Goal: Task Accomplishment & Management: Manage account settings

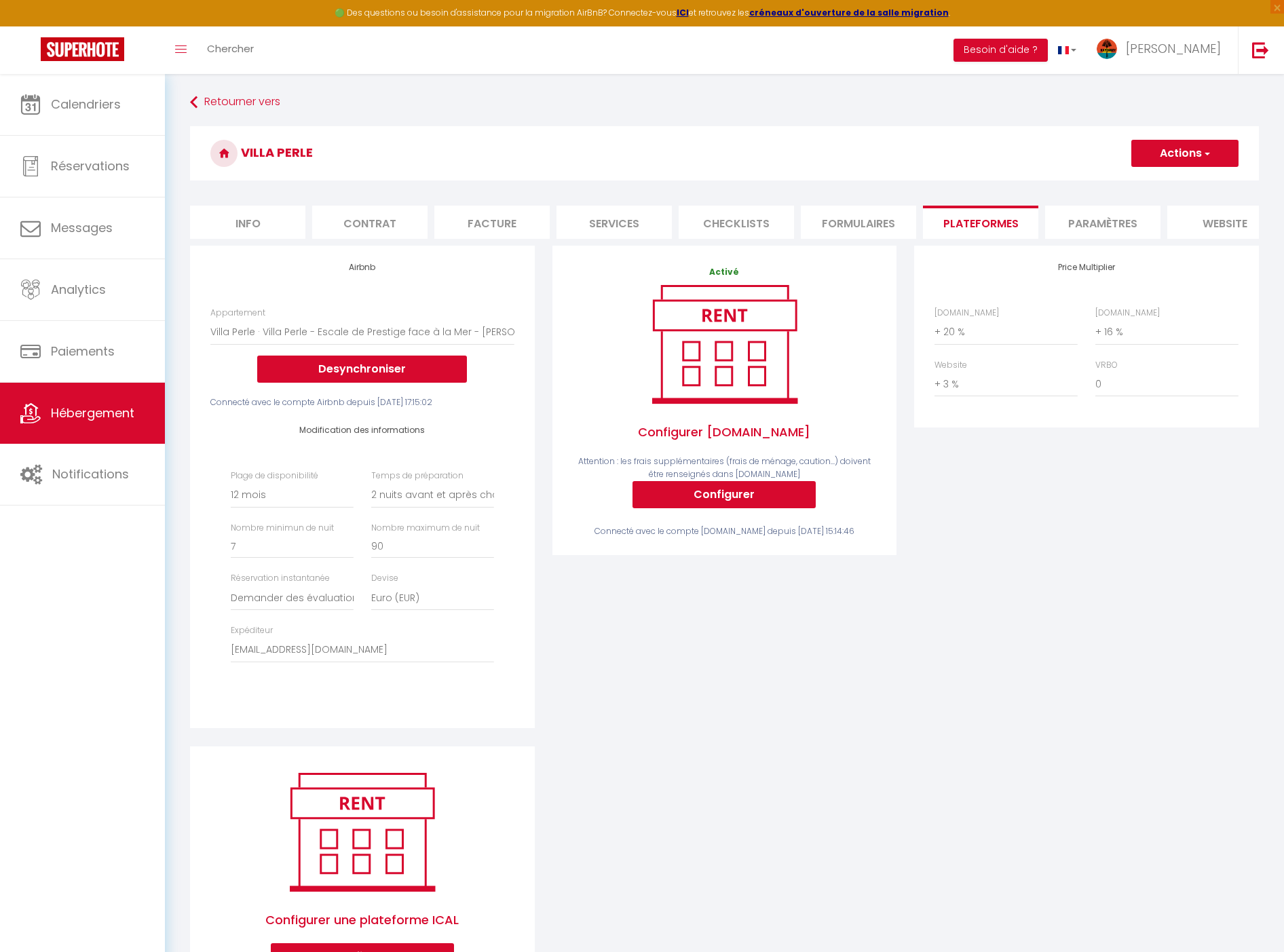
select select "15873-1196330138914333097"
select select "365"
select select "2"
select select "well_reviewed_guests"
select select "EUR"
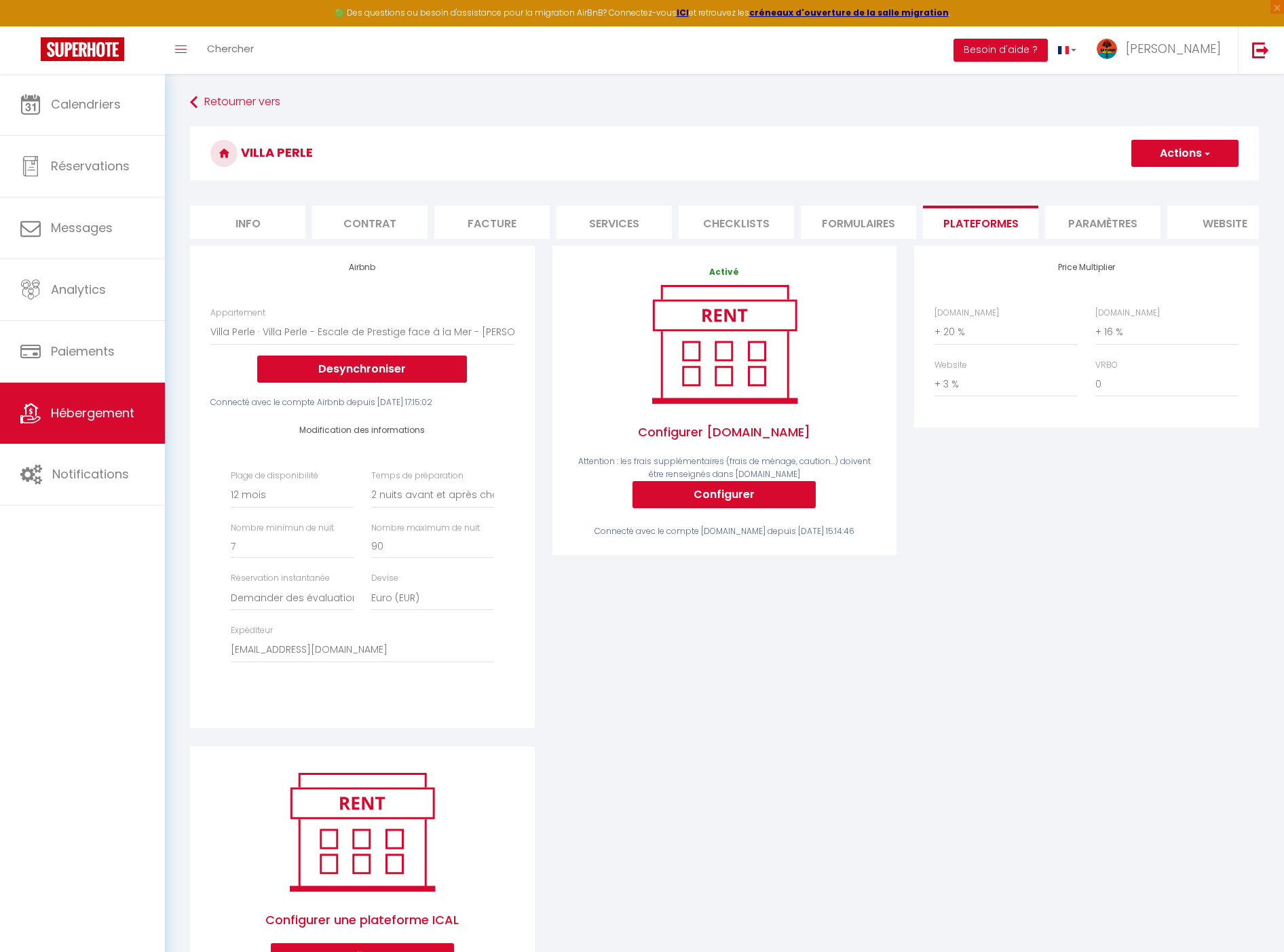
select select "+ 20 %"
select select "+ 16 %"
select select "+ 3 %"
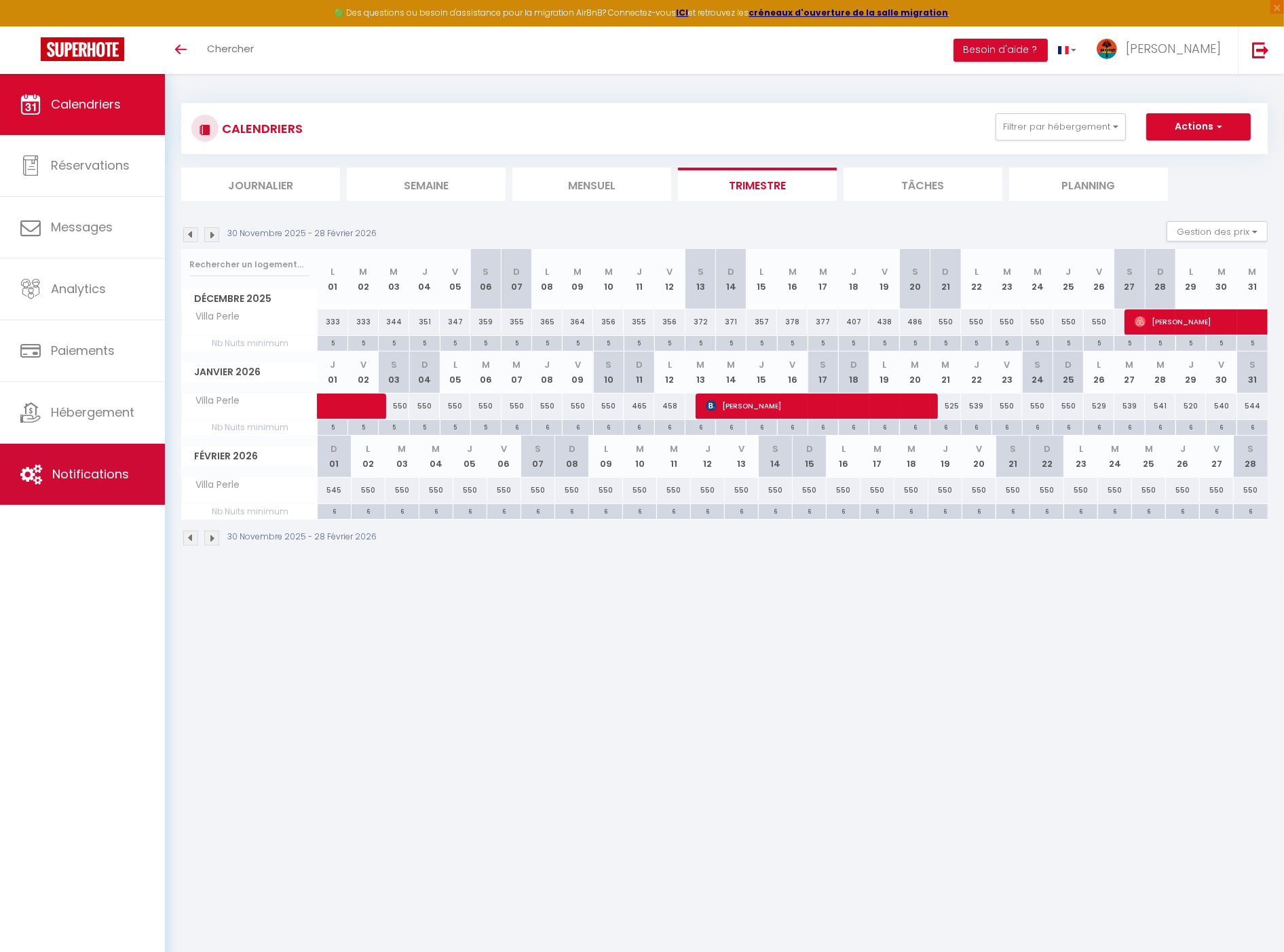
click at [57, 495] on link "Notifications" at bounding box center [82, 473] width 165 height 61
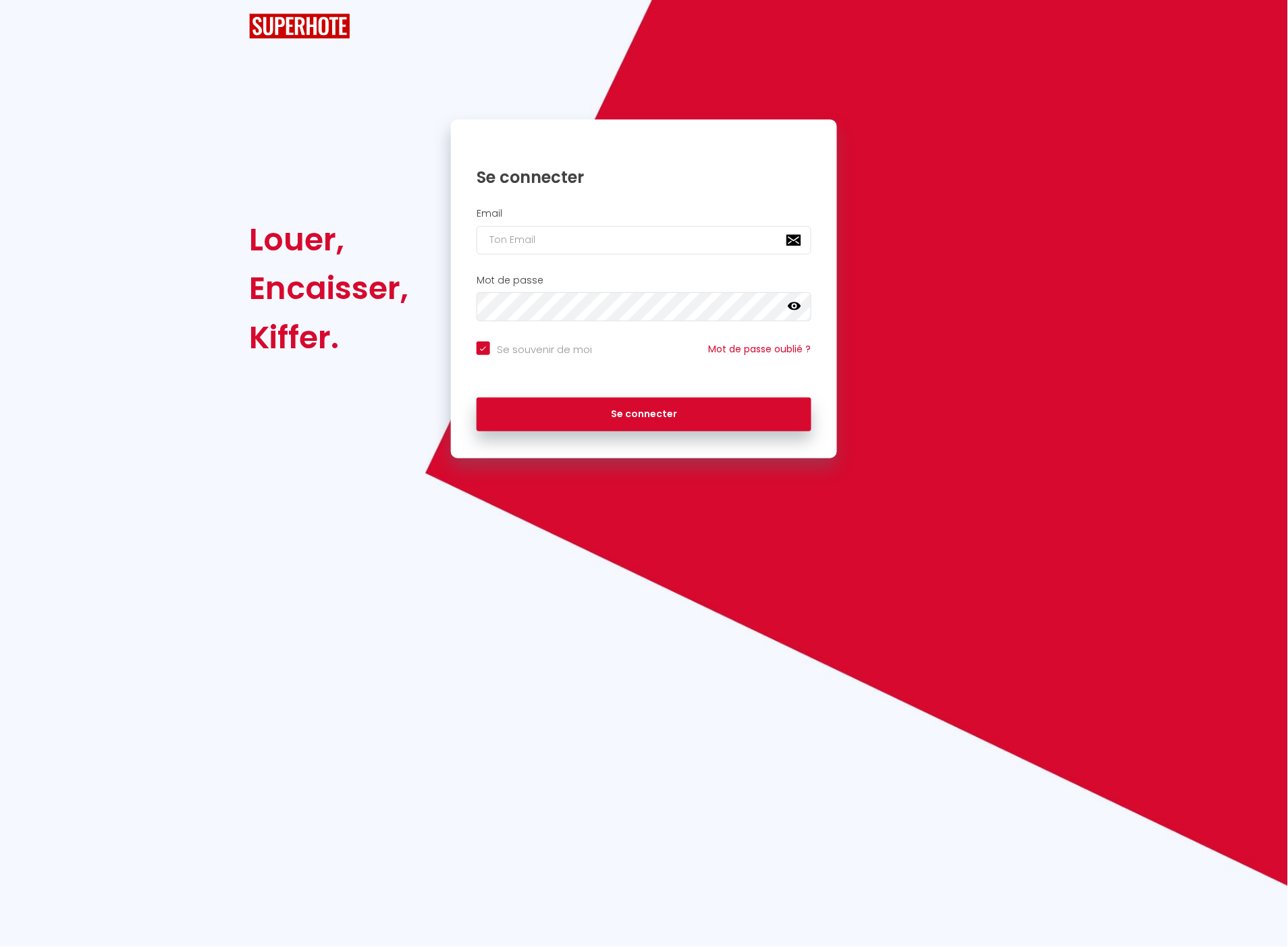
checkbox input "true"
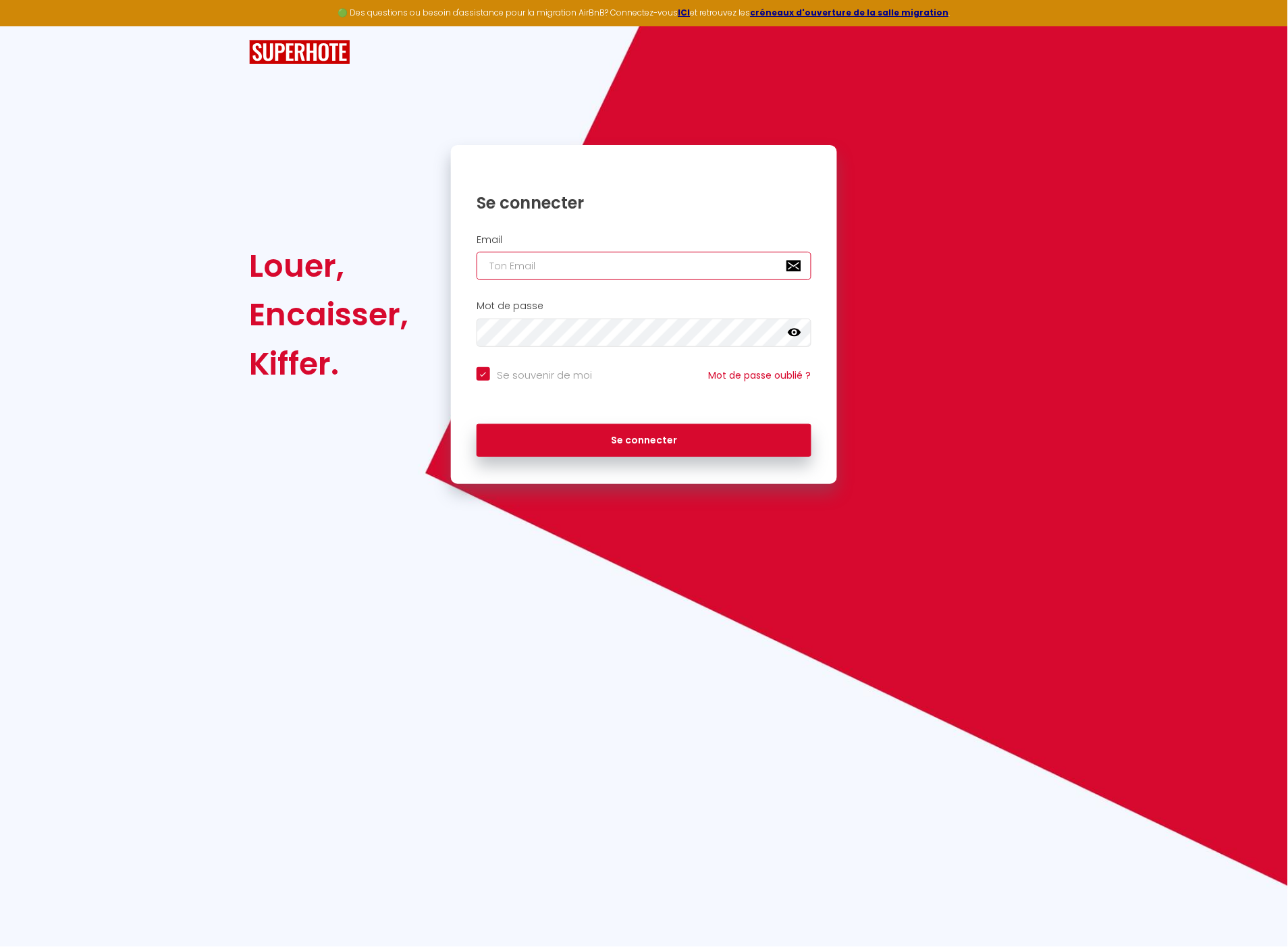
click at [682, 267] on input "email" at bounding box center [644, 266] width 335 height 28
paste input "[EMAIL_ADDRESS][DOMAIN_NAME]"
type input "[EMAIL_ADDRESS][DOMAIN_NAME]"
checkbox input "true"
type input "[EMAIL_ADDRESS][DOMAIN_NAME]"
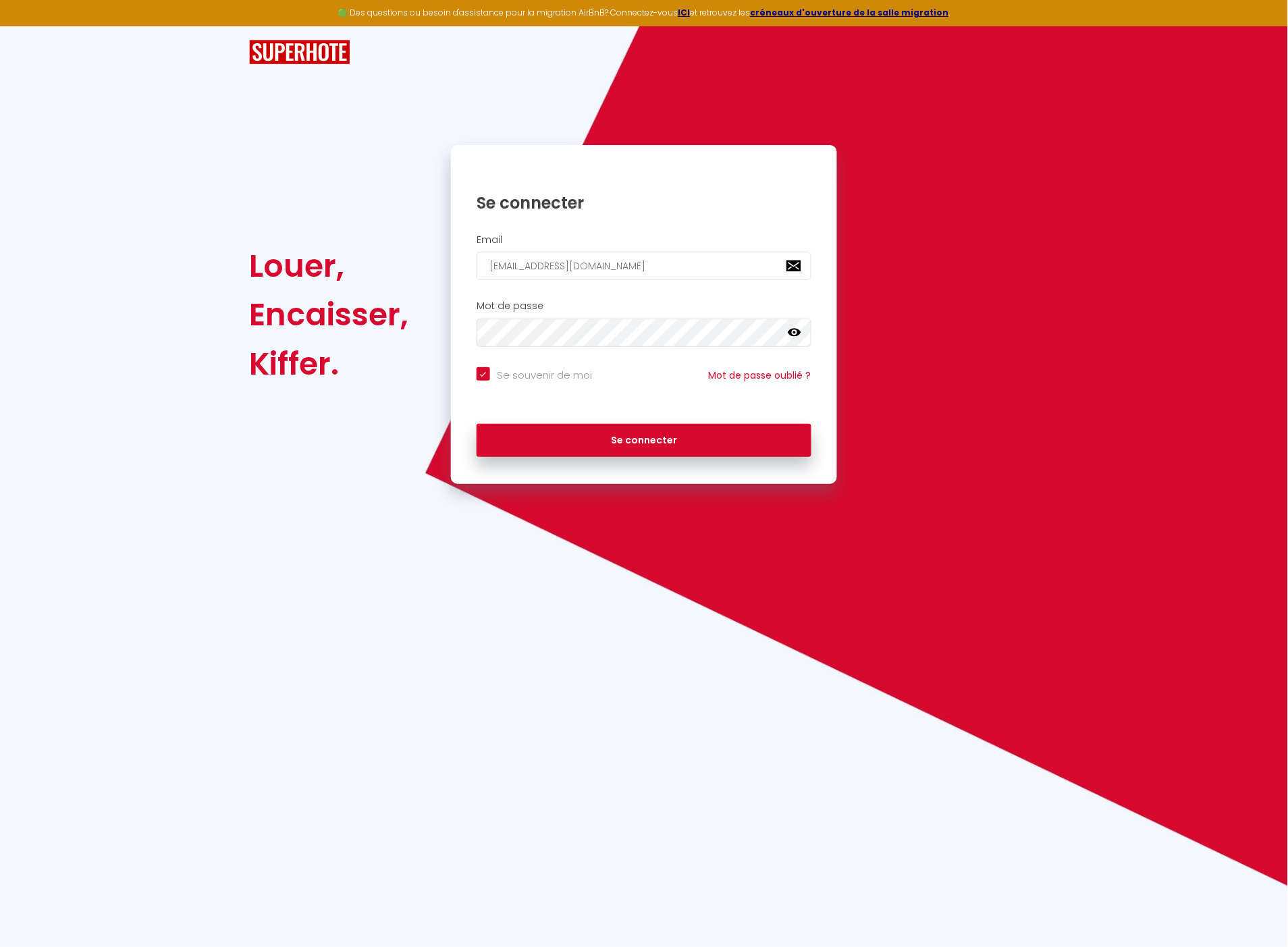
click at [652, 418] on div "Se connecter" at bounding box center [644, 438] width 386 height 40
click at [644, 449] on button "Se connecter" at bounding box center [644, 440] width 335 height 33
checkbox input "true"
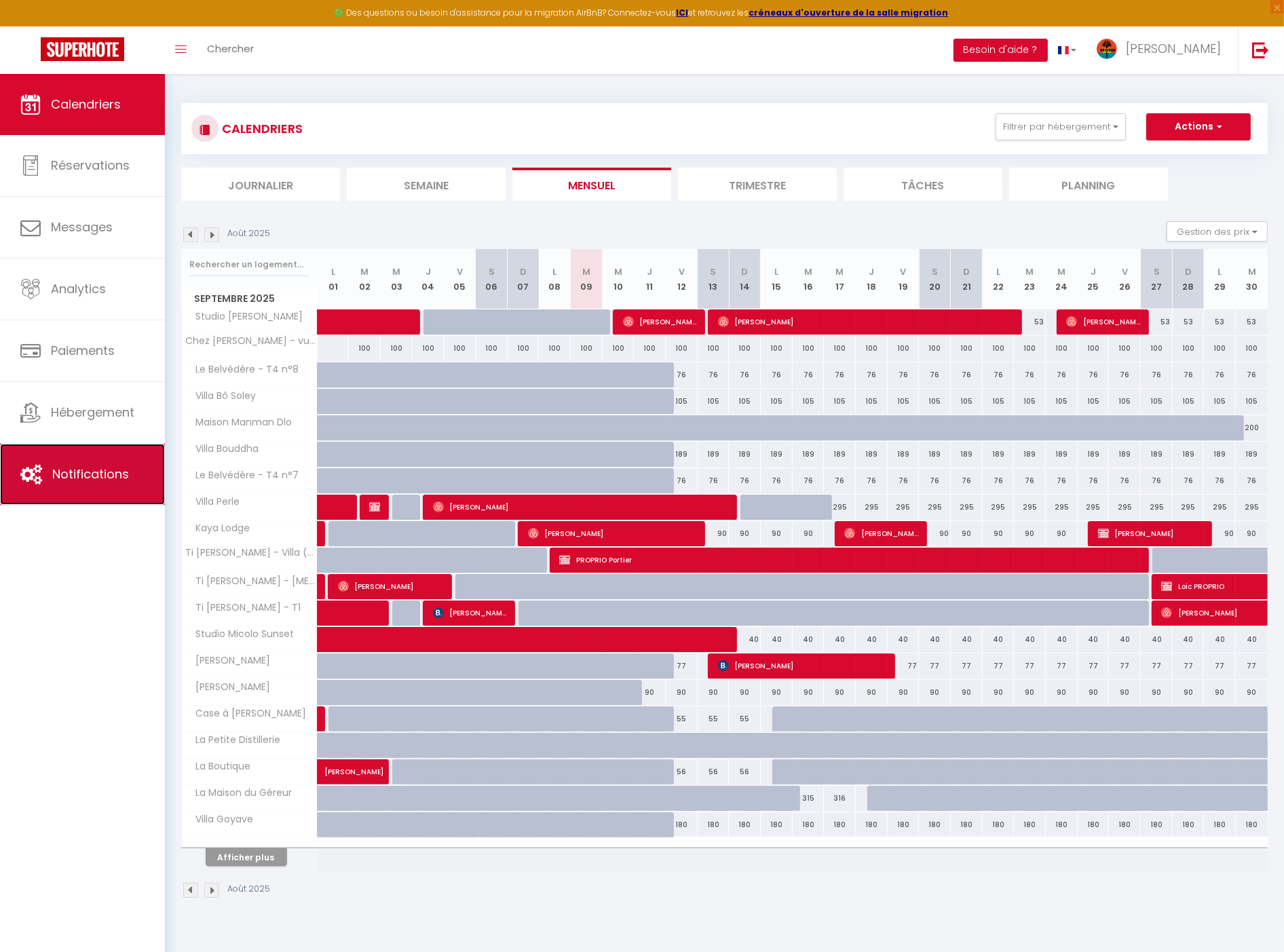
click at [97, 470] on span "Notifications" at bounding box center [90, 473] width 77 height 17
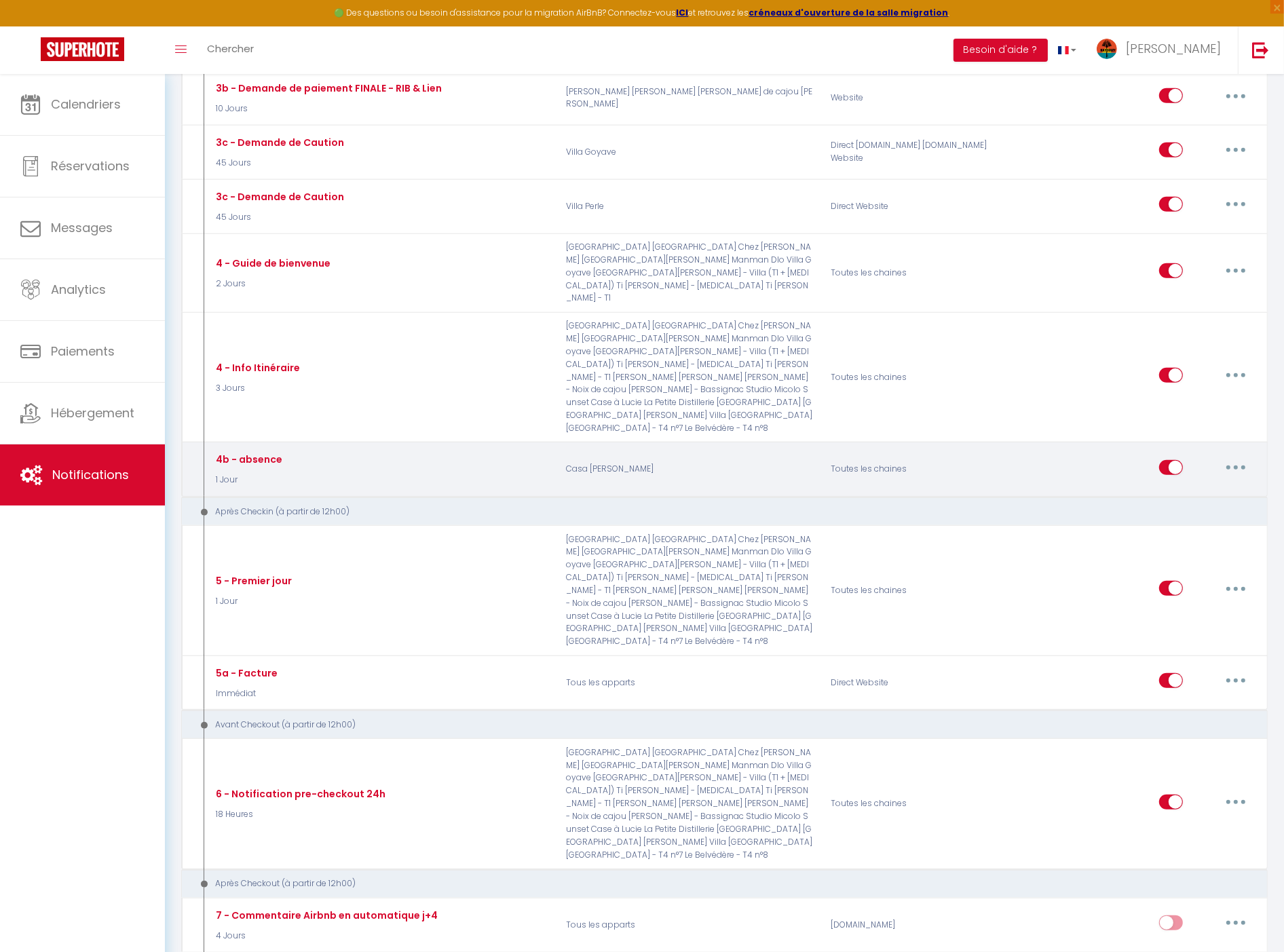
scroll to position [570, 0]
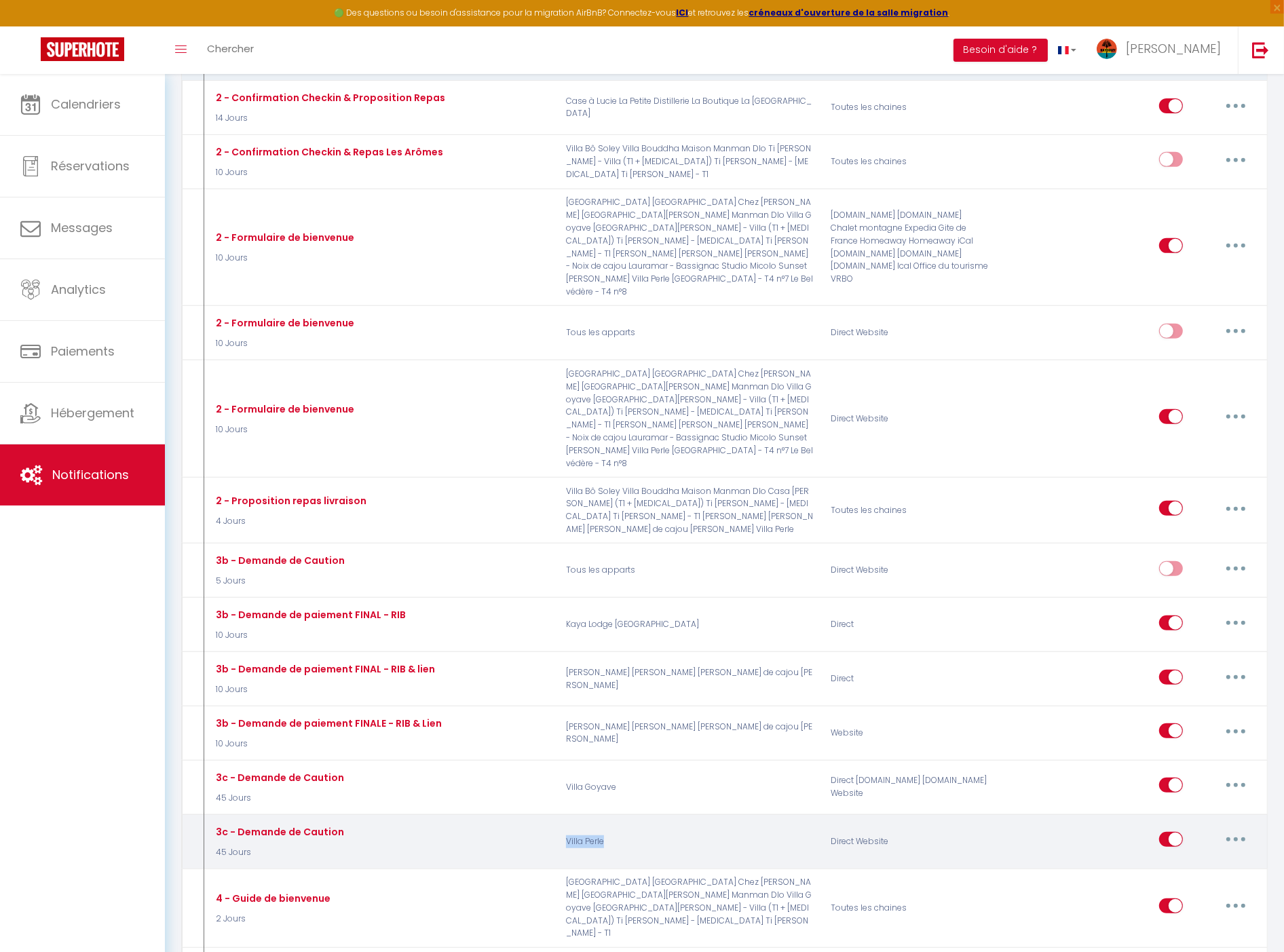
drag, startPoint x: 566, startPoint y: 762, endPoint x: 609, endPoint y: 760, distance: 43.0
click at [609, 822] on p "Villa Perle" at bounding box center [690, 841] width 265 height 40
drag, startPoint x: 832, startPoint y: 754, endPoint x: 911, endPoint y: 755, distance: 79.0
click at [911, 822] on div "Direct Website" at bounding box center [910, 841] width 177 height 40
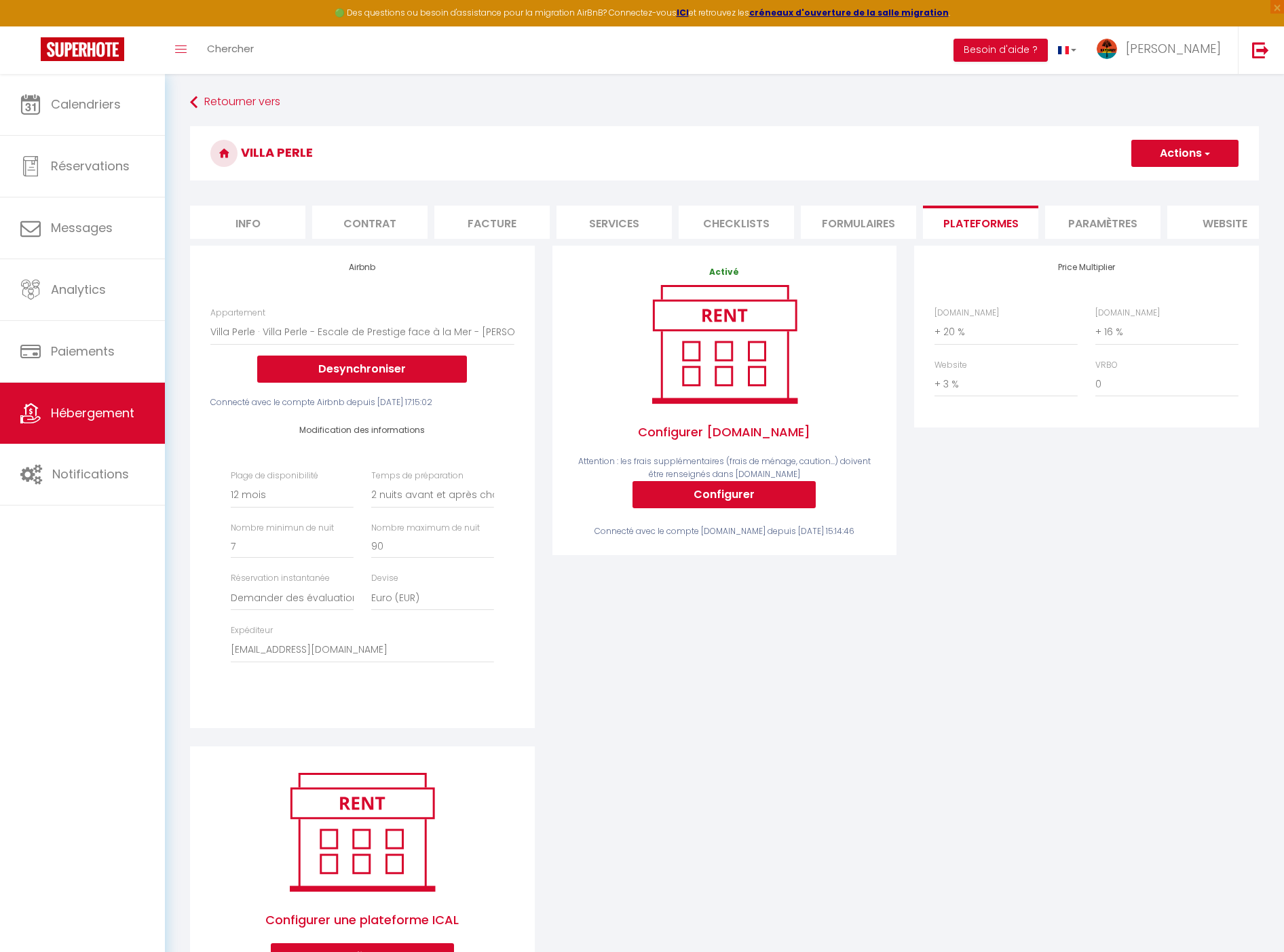
select select "15873-1196330138914333097"
select select "365"
select select "2"
select select "well_reviewed_guests"
select select "EUR"
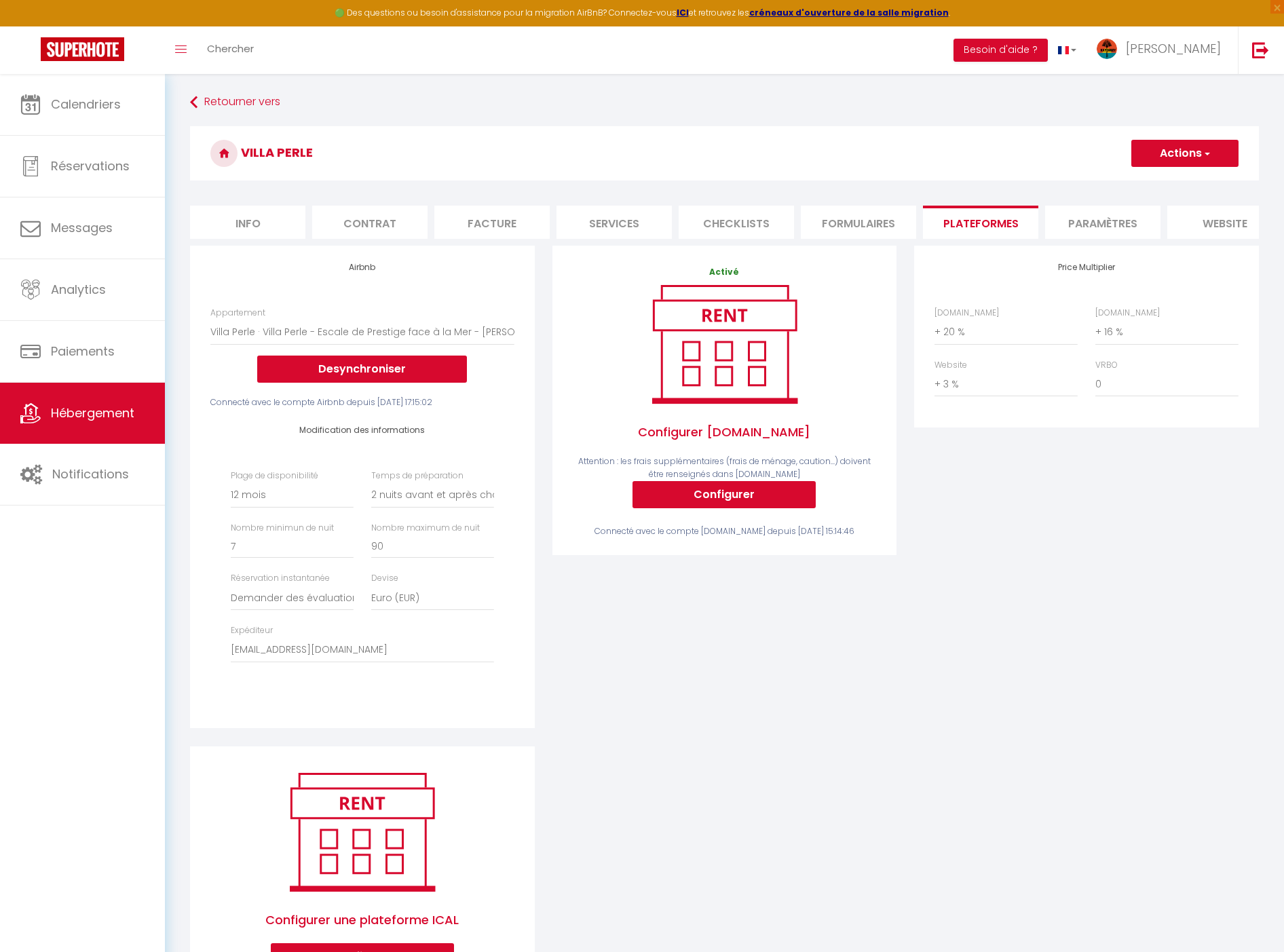
select select "+ 20 %"
select select "+ 16 %"
select select "+ 3 %"
click at [1048, 57] on button "Besoin d'aide ?" at bounding box center [1000, 50] width 94 height 23
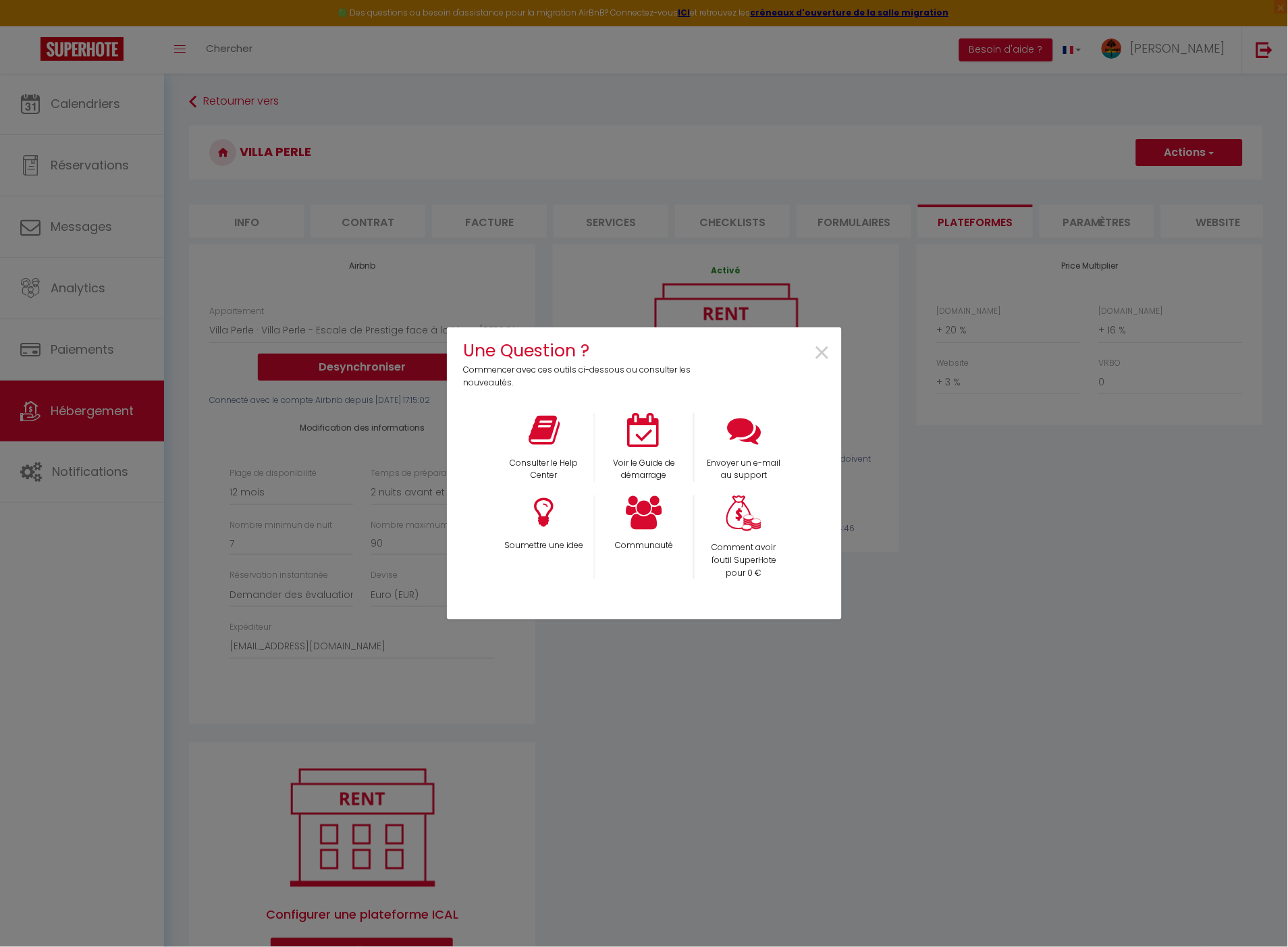
click at [1199, 51] on div "Une Question ? Commencer avec ces outils ci-dessous ou consulter les nouveautés…" at bounding box center [644, 474] width 1288 height 947
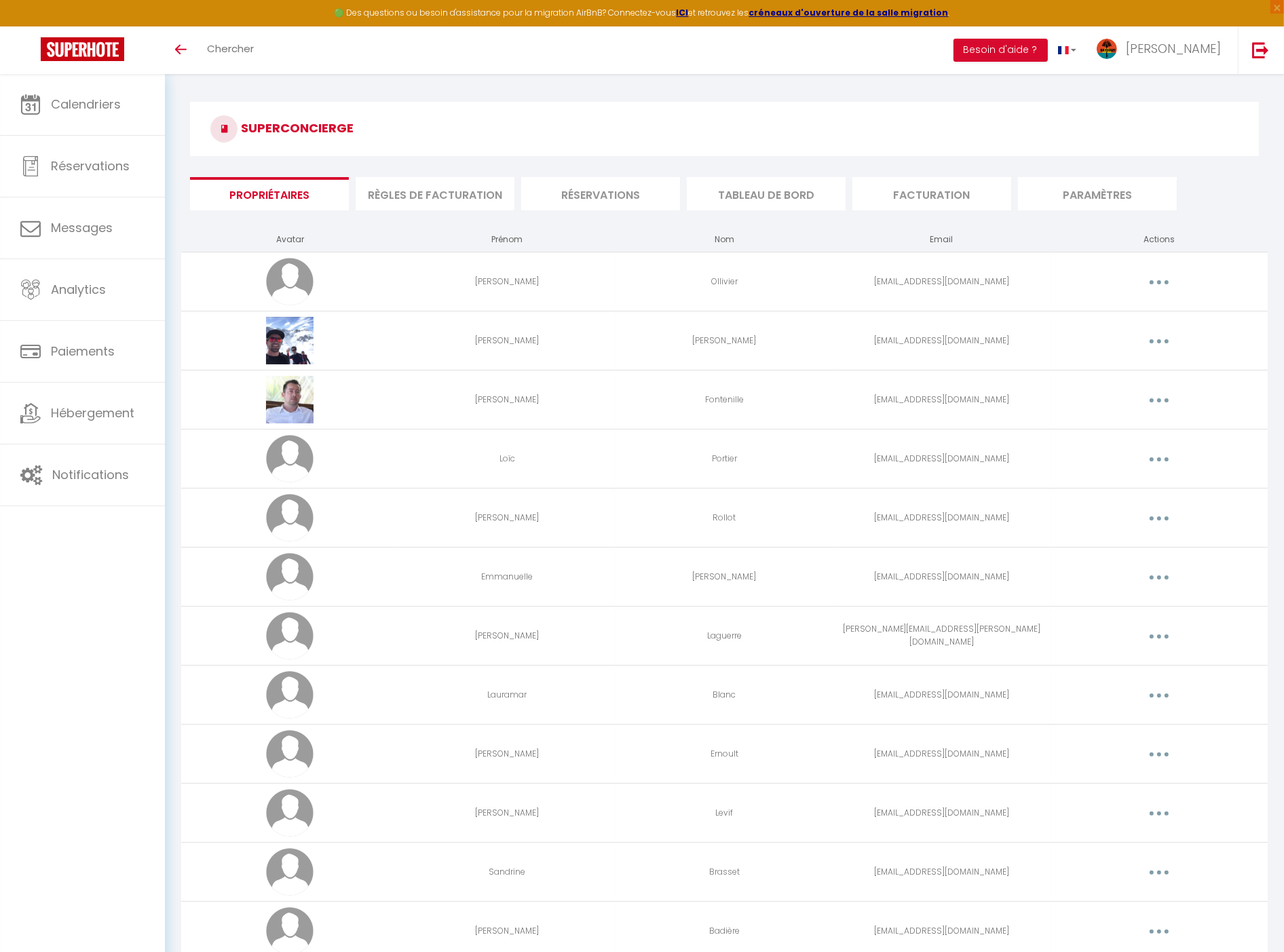
click at [466, 198] on li "Règles de facturation" at bounding box center [435, 194] width 159 height 33
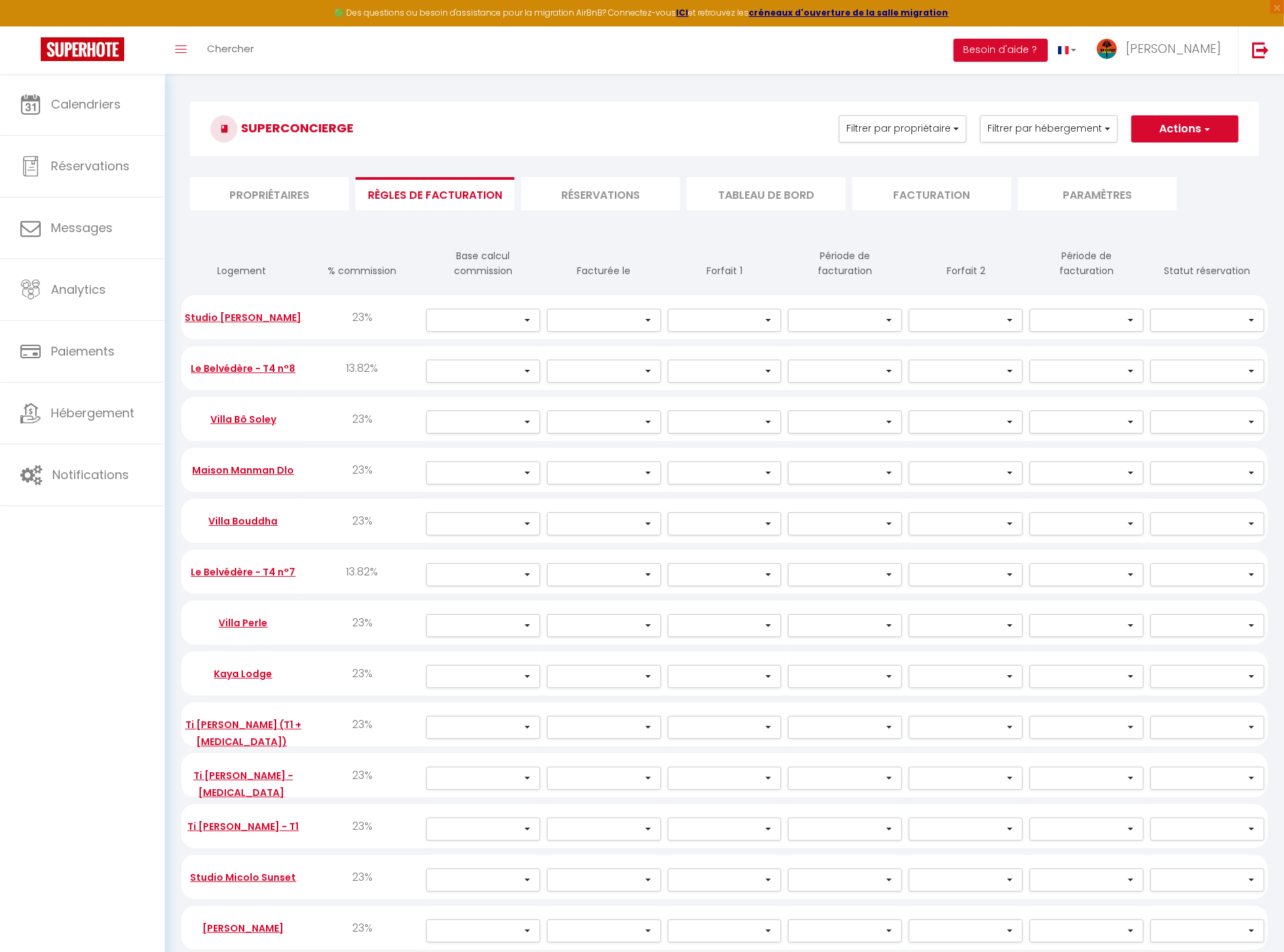
click at [602, 202] on li "Réservations" at bounding box center [601, 194] width 159 height 33
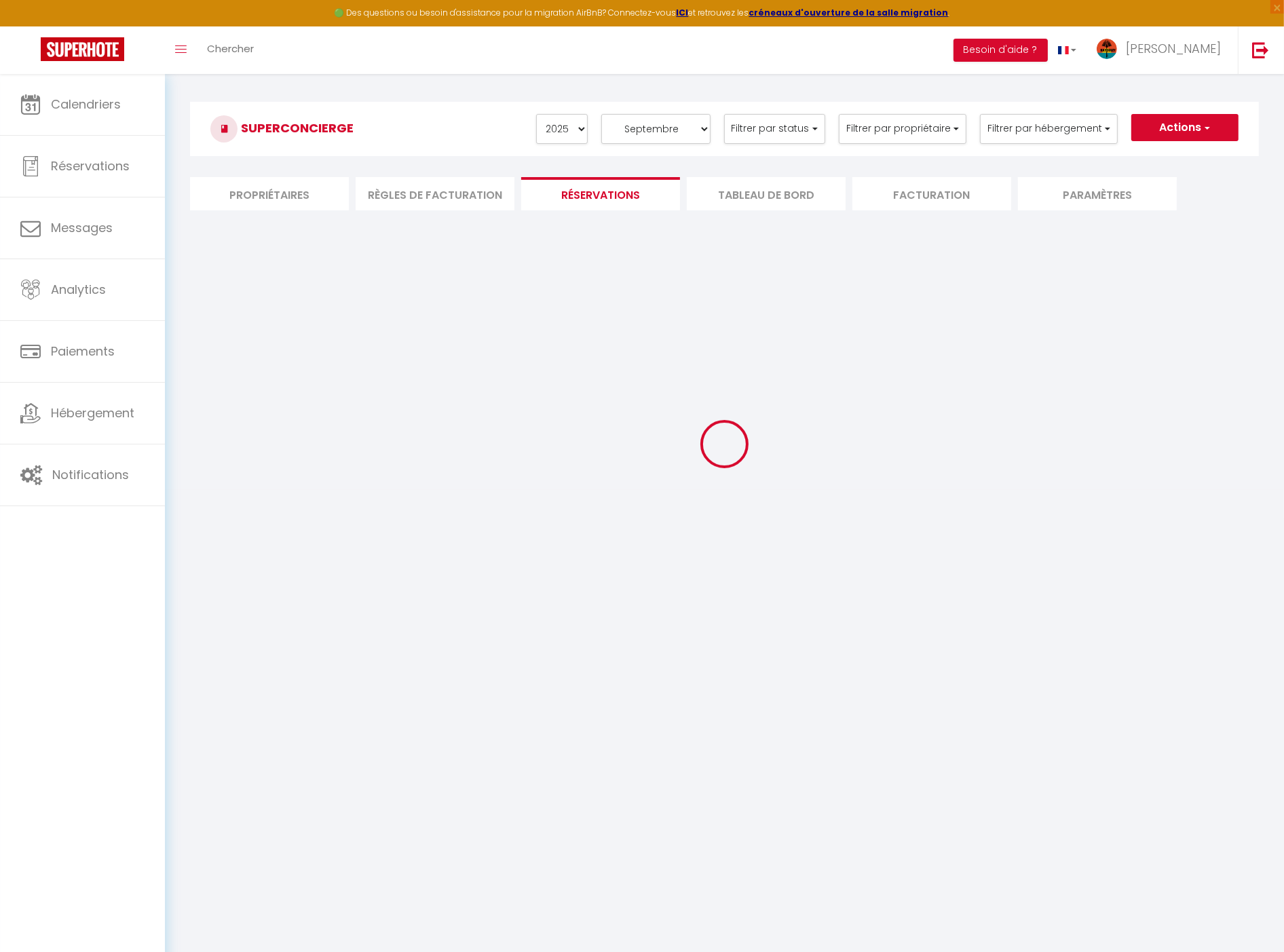
click at [743, 186] on li "Tableau de bord" at bounding box center [766, 194] width 159 height 33
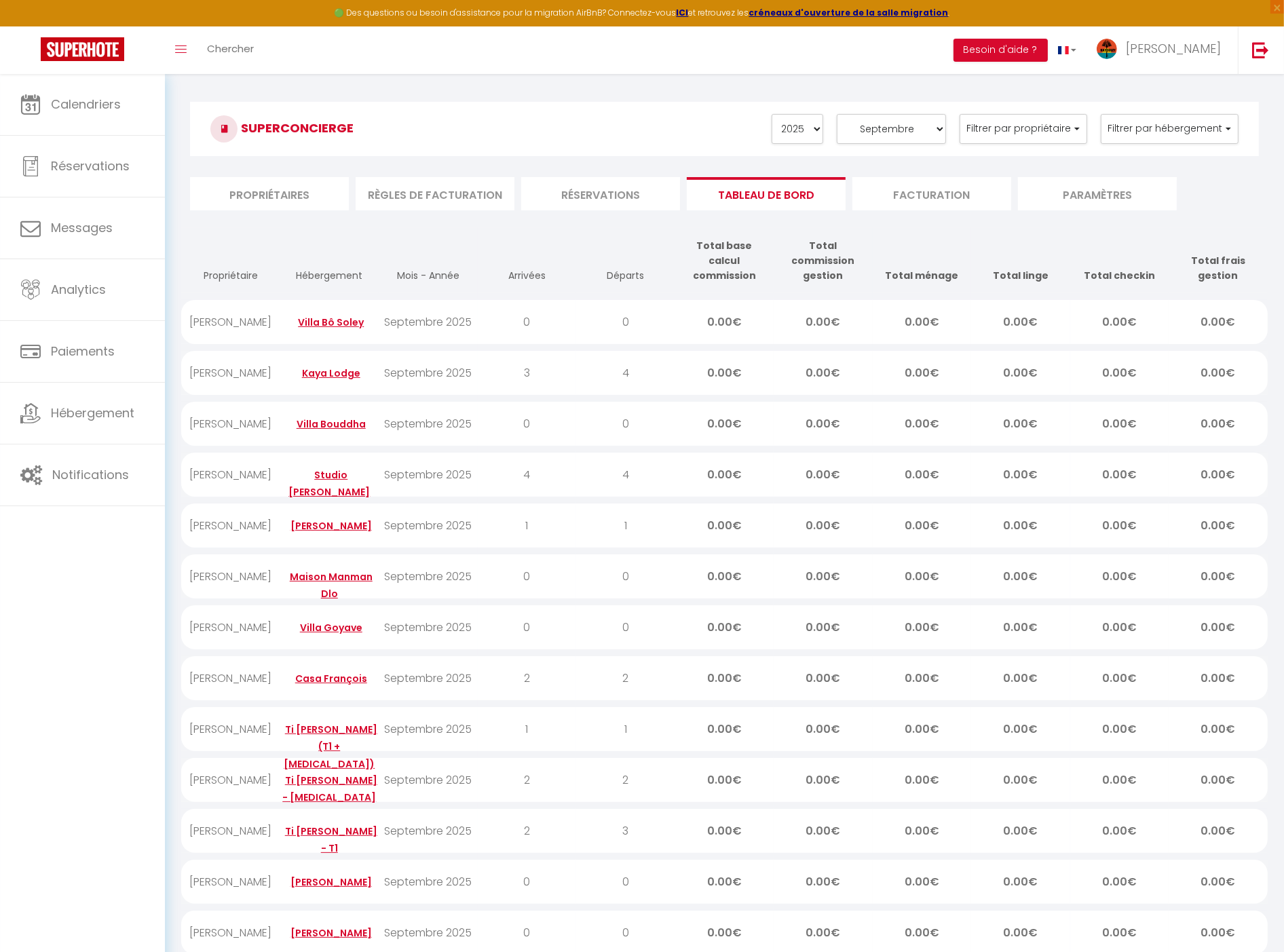
click at [907, 199] on li "Facturation" at bounding box center [932, 194] width 159 height 33
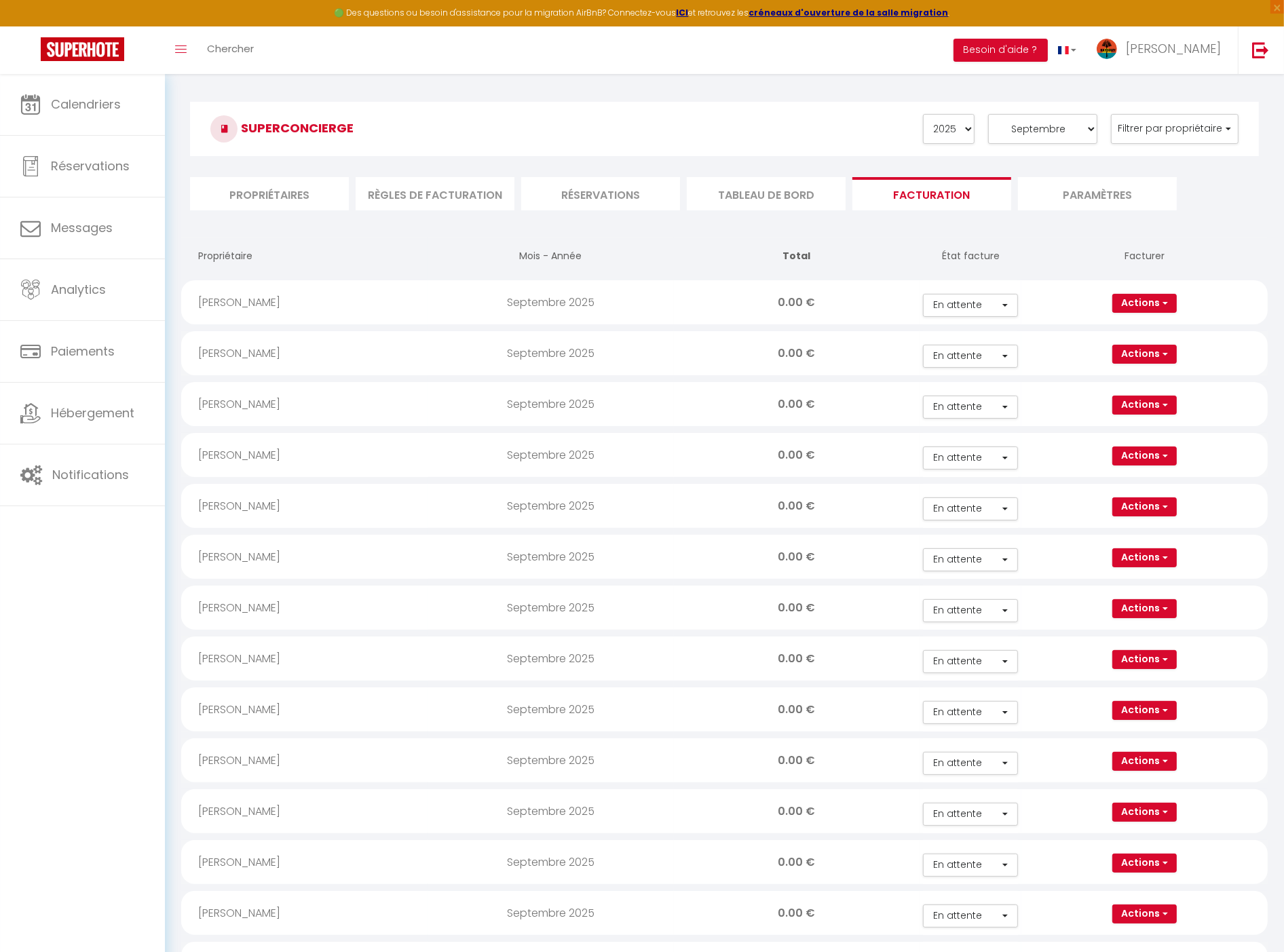
click at [785, 191] on li "Tableau de bord" at bounding box center [766, 194] width 159 height 33
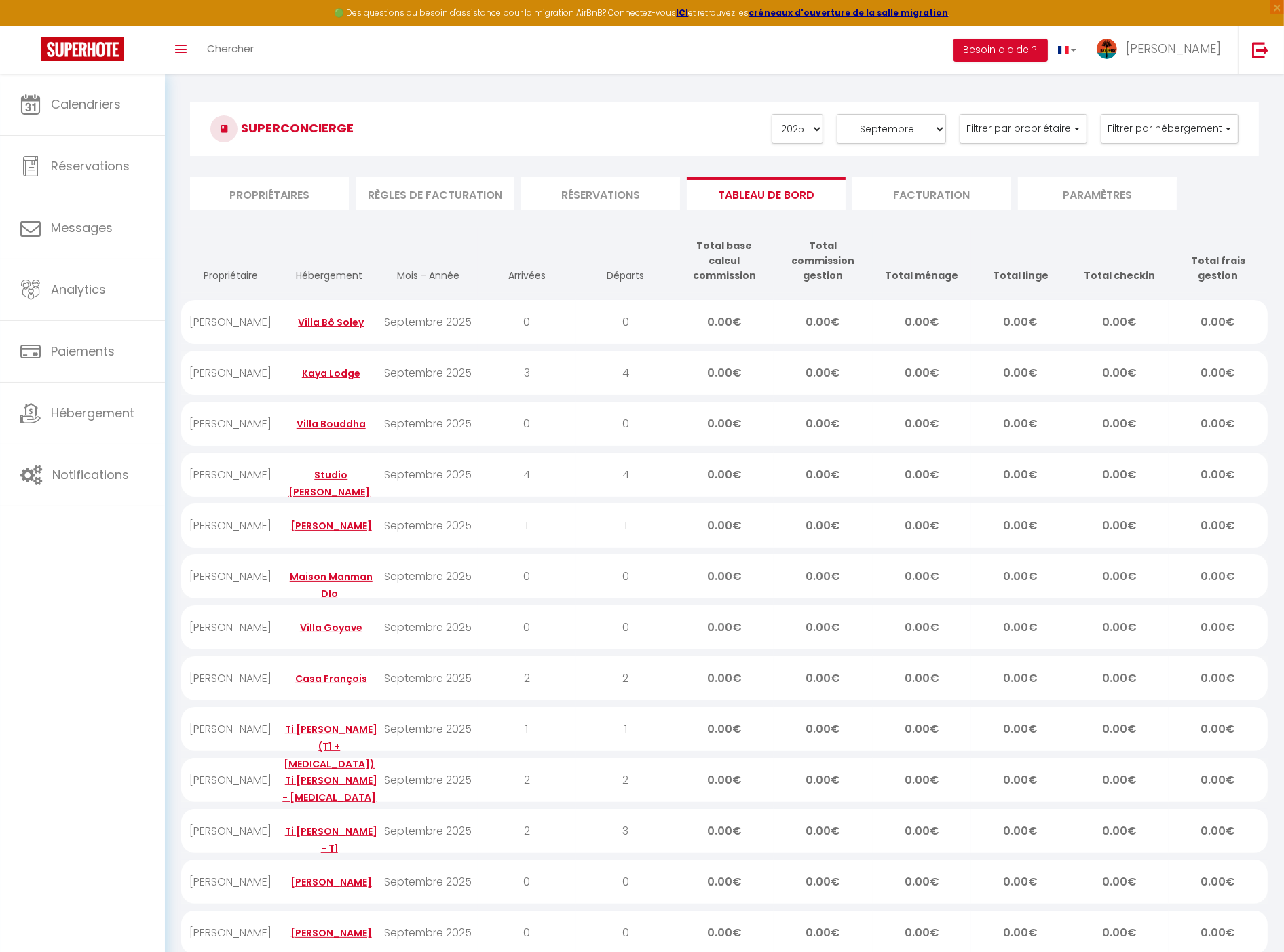
click at [582, 187] on li "Réservations" at bounding box center [601, 194] width 159 height 33
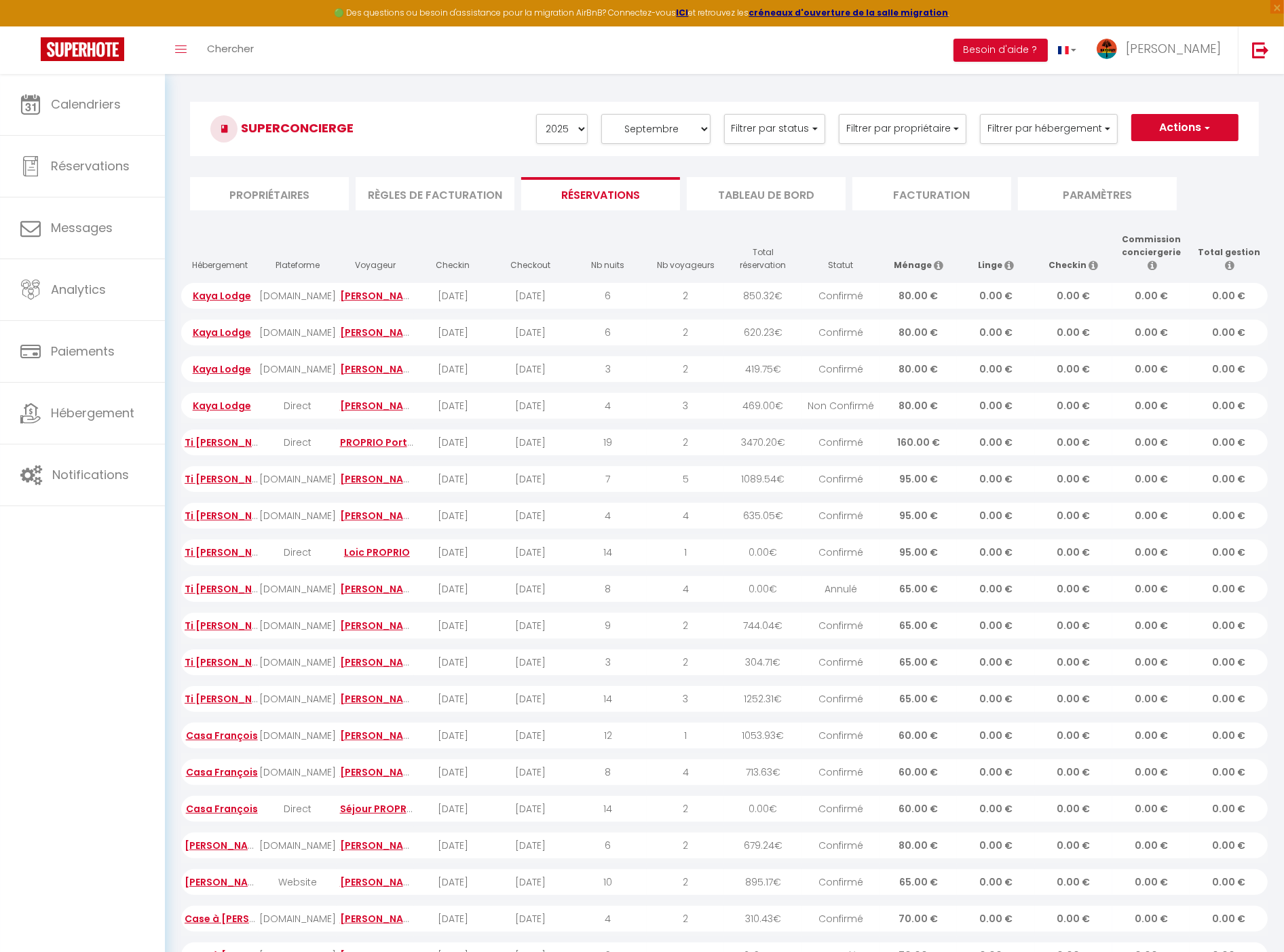
click at [432, 195] on li "Règles de facturation" at bounding box center [435, 194] width 159 height 33
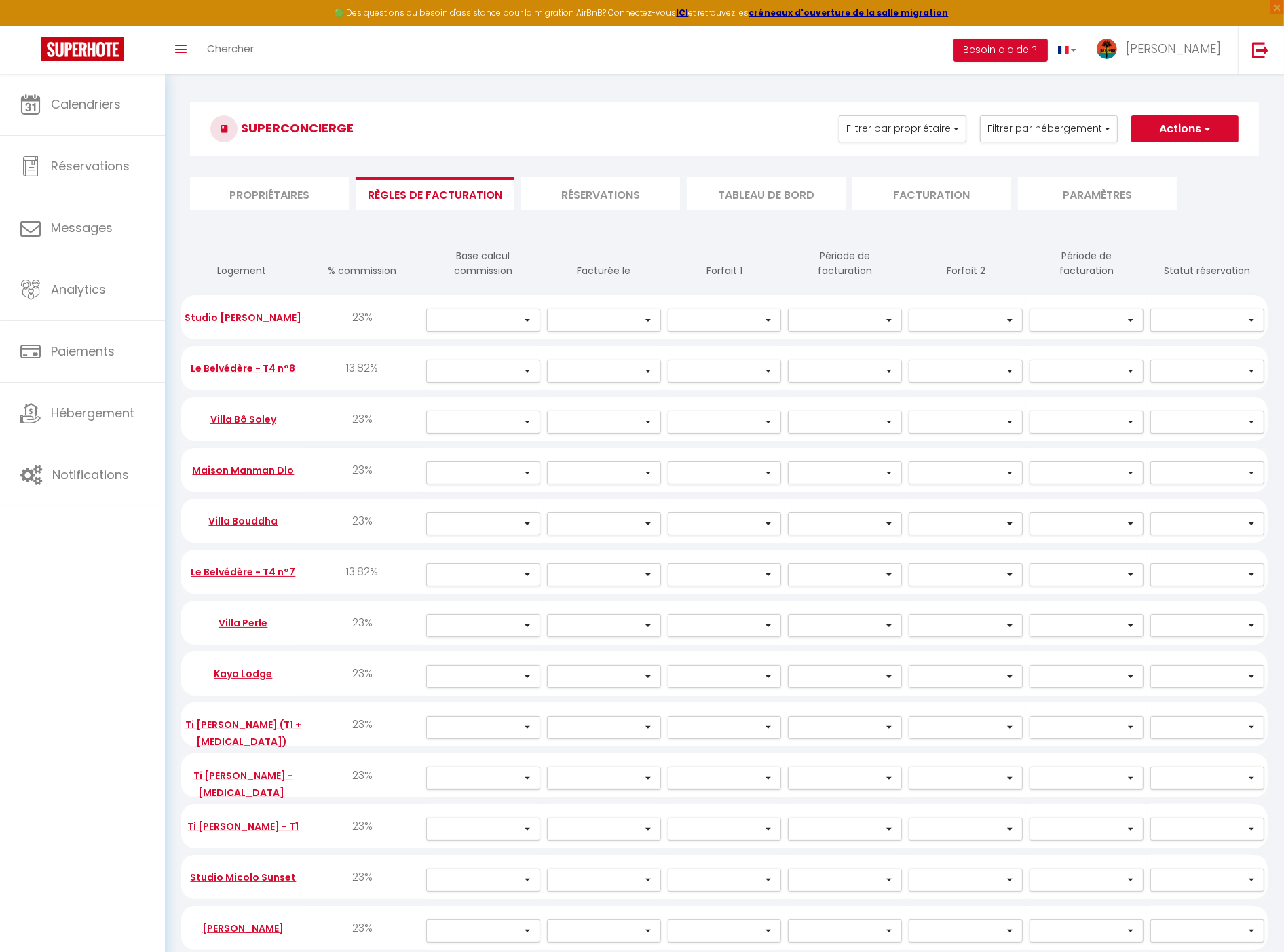
click at [285, 197] on li "Propriétaires" at bounding box center [270, 194] width 159 height 33
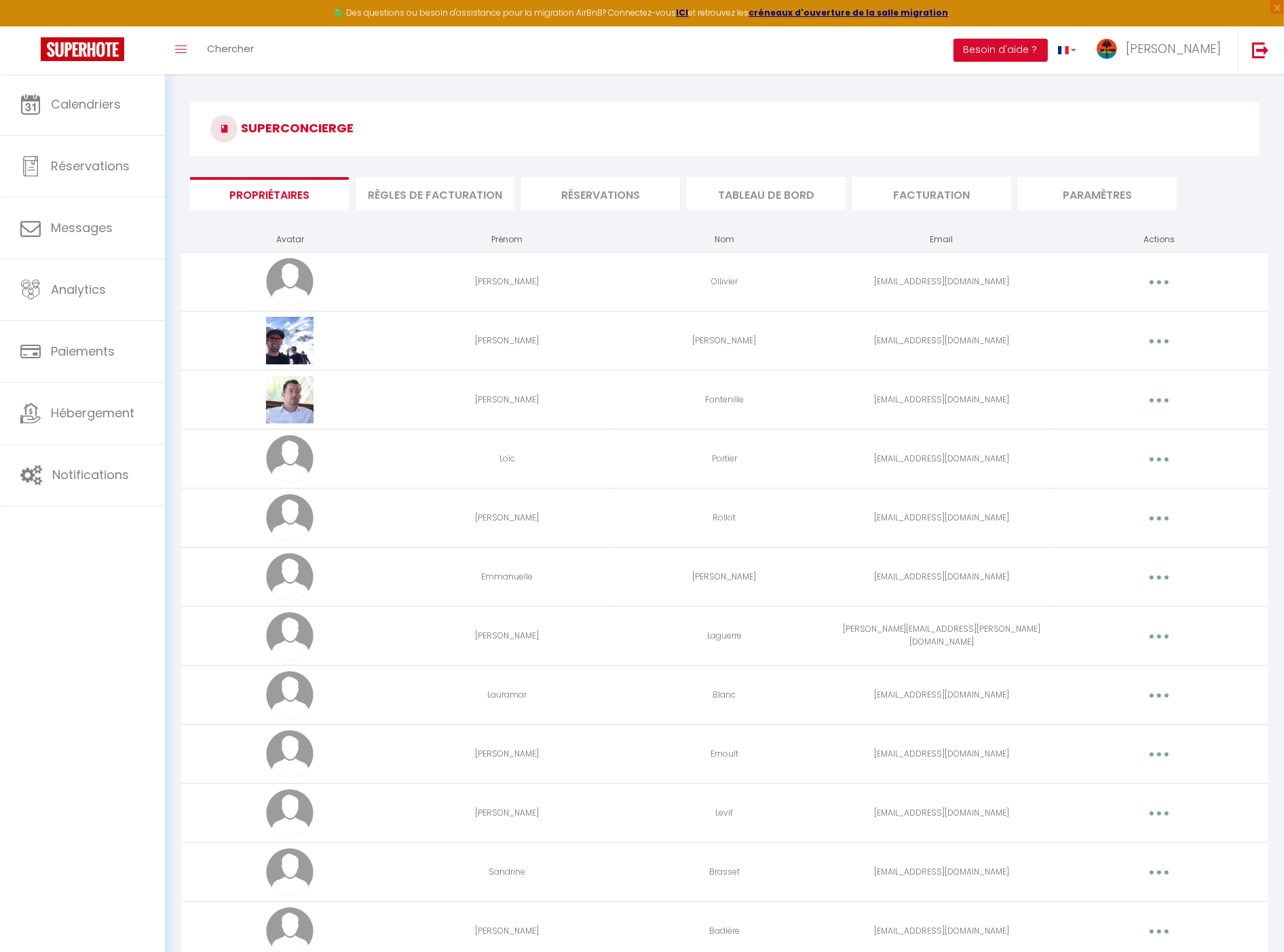
click at [742, 183] on li "Tableau de bord" at bounding box center [766, 194] width 159 height 33
